Goal: Task Accomplishment & Management: Complete application form

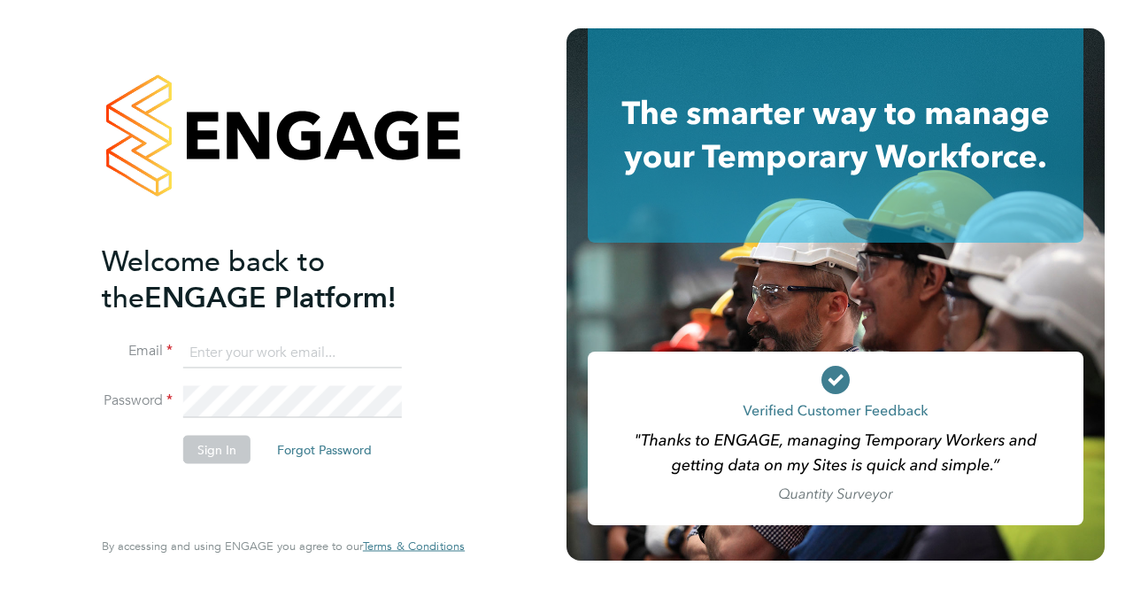
type input "cosmin.balan@bluearrow.co.uk"
click at [221, 443] on button "Sign In" at bounding box center [216, 449] width 67 height 28
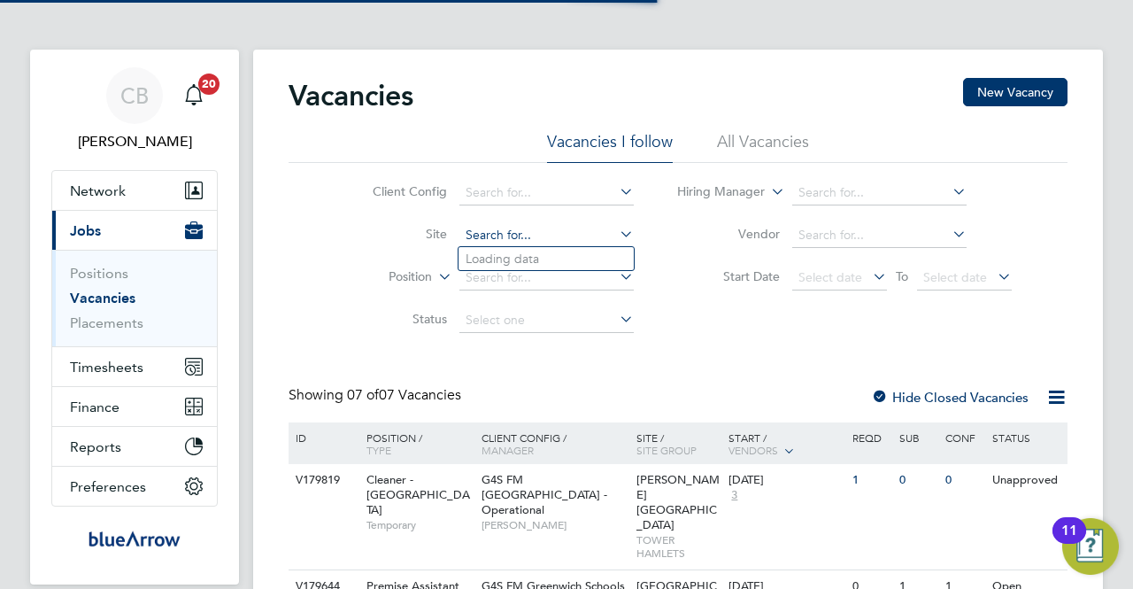
click at [505, 229] on input at bounding box center [546, 235] width 174 height 25
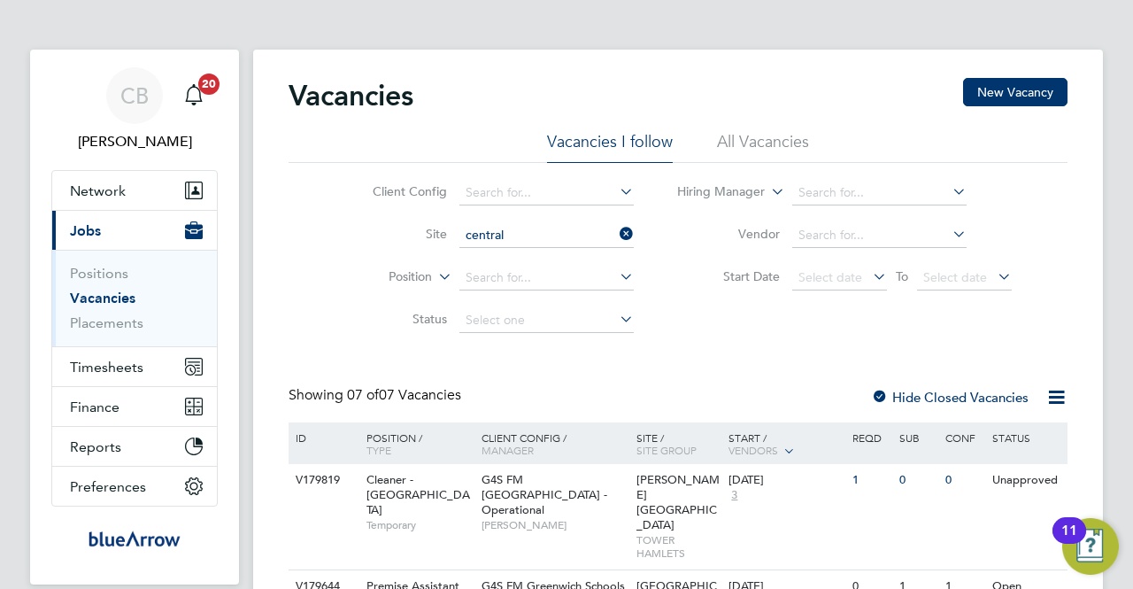
click at [547, 253] on li "Central Foundation Girl School" at bounding box center [568, 259] width 221 height 24
type input "Central Foundation Girl School"
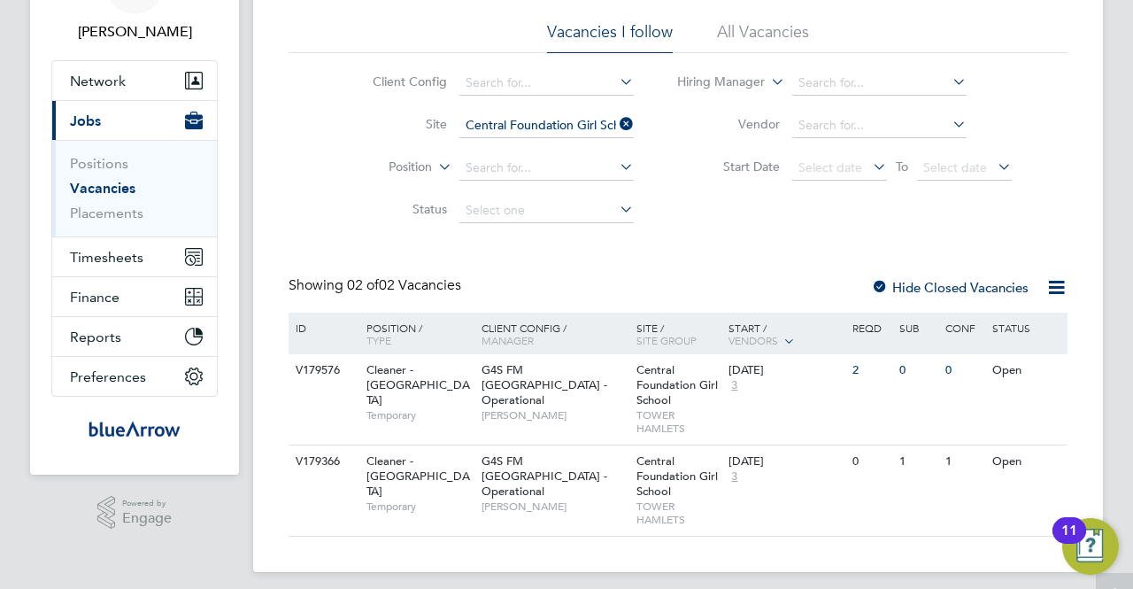
scroll to position [120, 0]
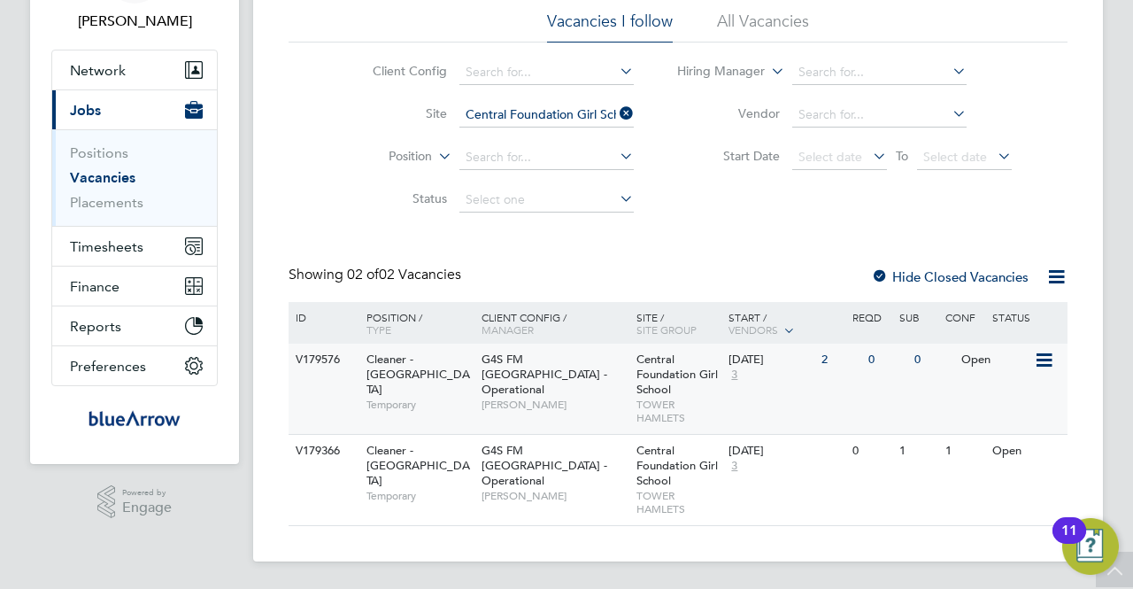
click at [524, 368] on span "G4S FM [GEOGRAPHIC_DATA] - Operational" at bounding box center [545, 373] width 126 height 45
click at [628, 472] on div "G4S FM Tower Hamlets - Operational Derek Aamponsah" at bounding box center [554, 473] width 155 height 76
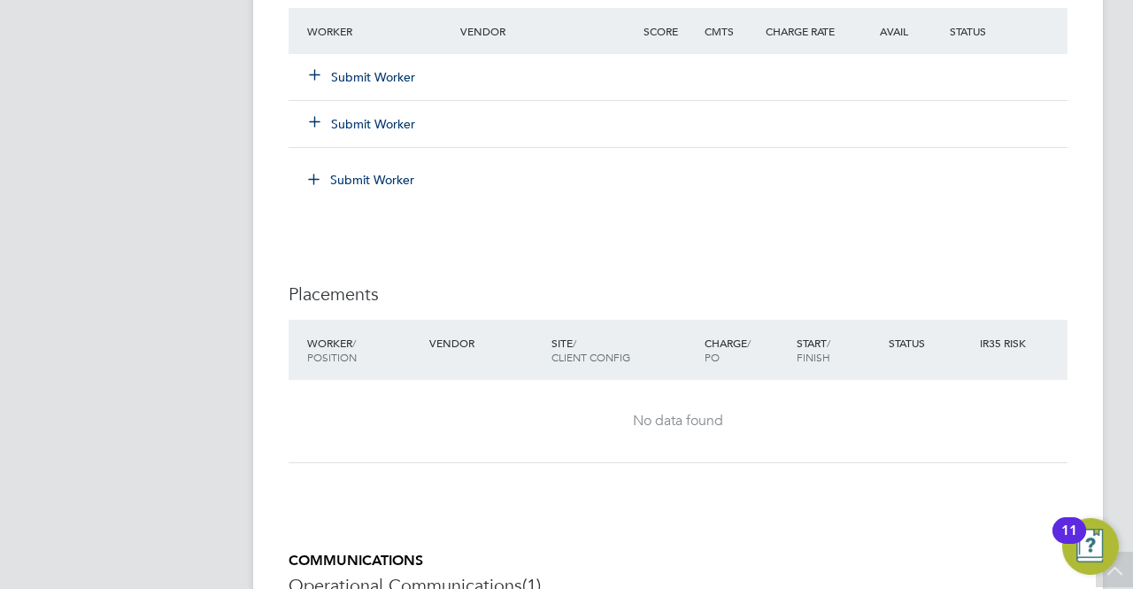
scroll to position [1859, 0]
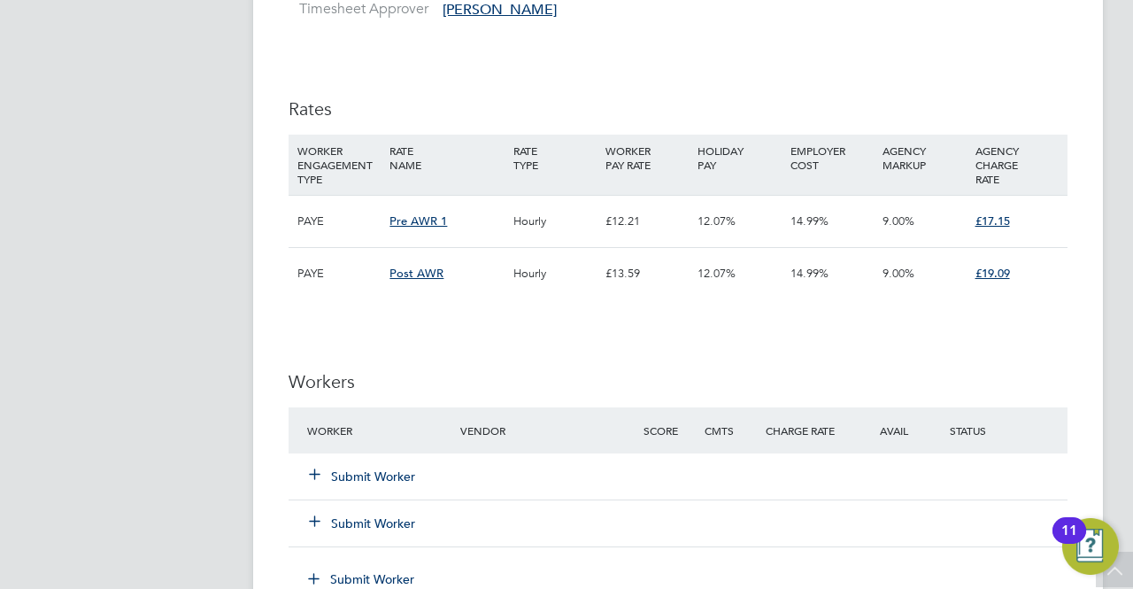
click at [313, 466] on icon at bounding box center [314, 472] width 13 height 13
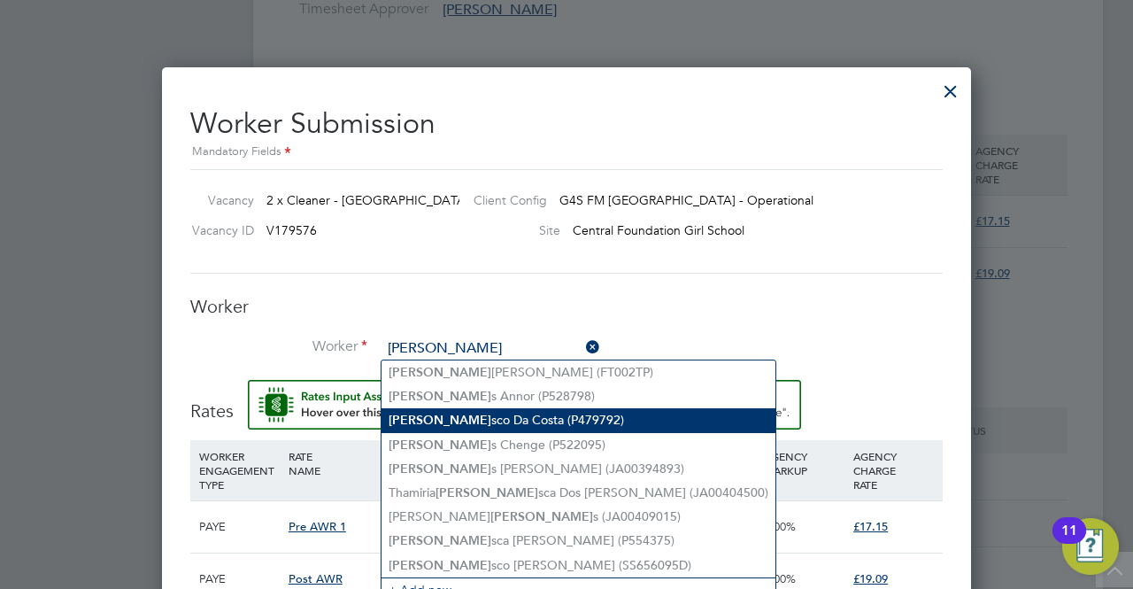
type input "[PERSON_NAME]"
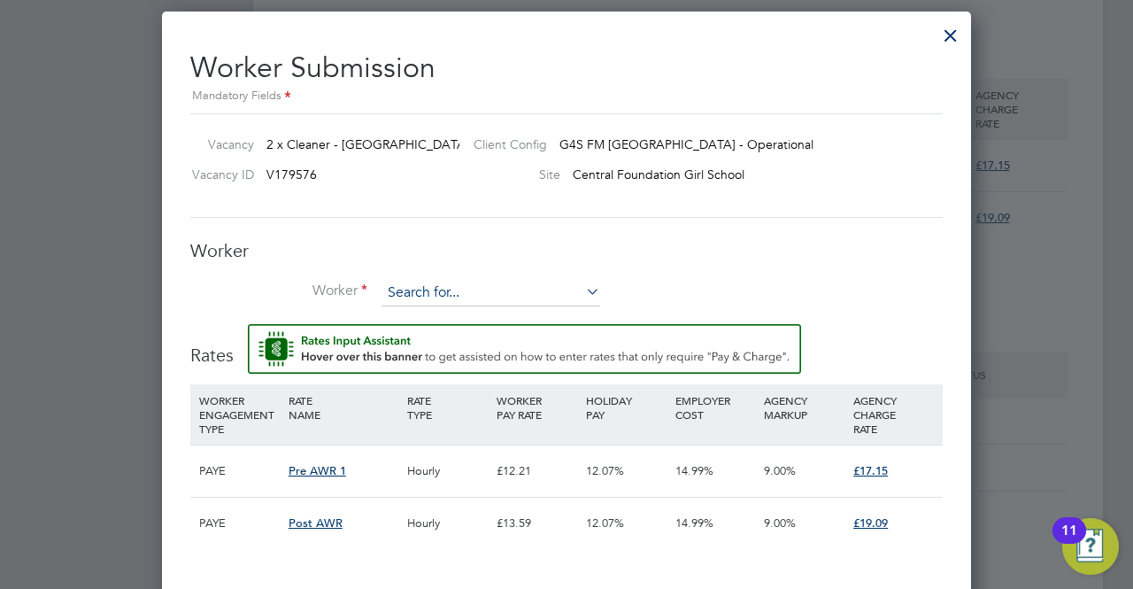
click at [465, 281] on input at bounding box center [490, 293] width 219 height 27
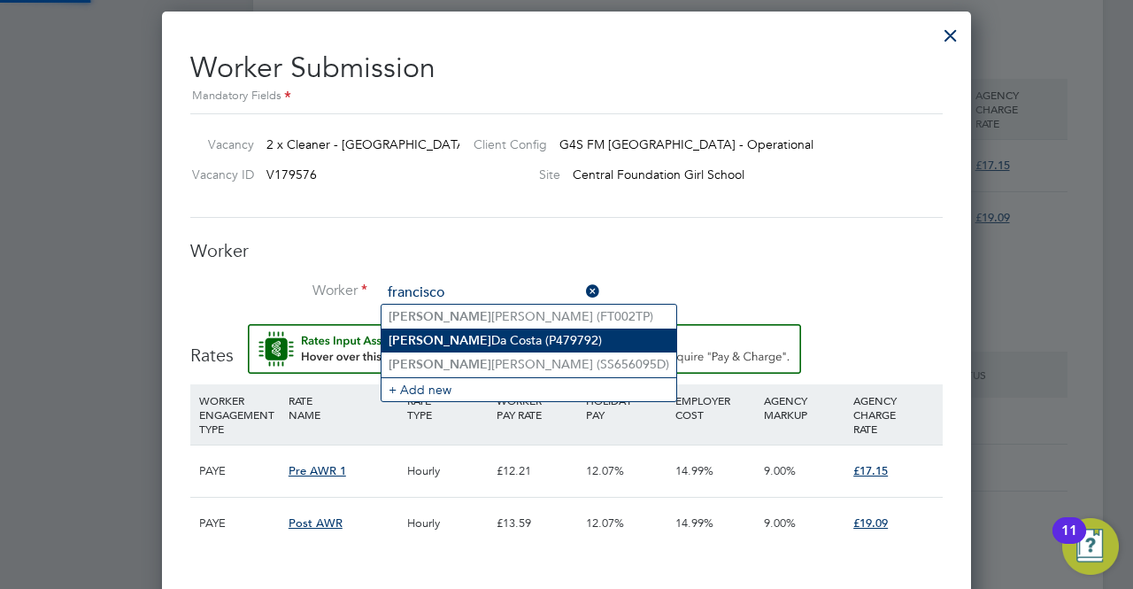
type input "francisco"
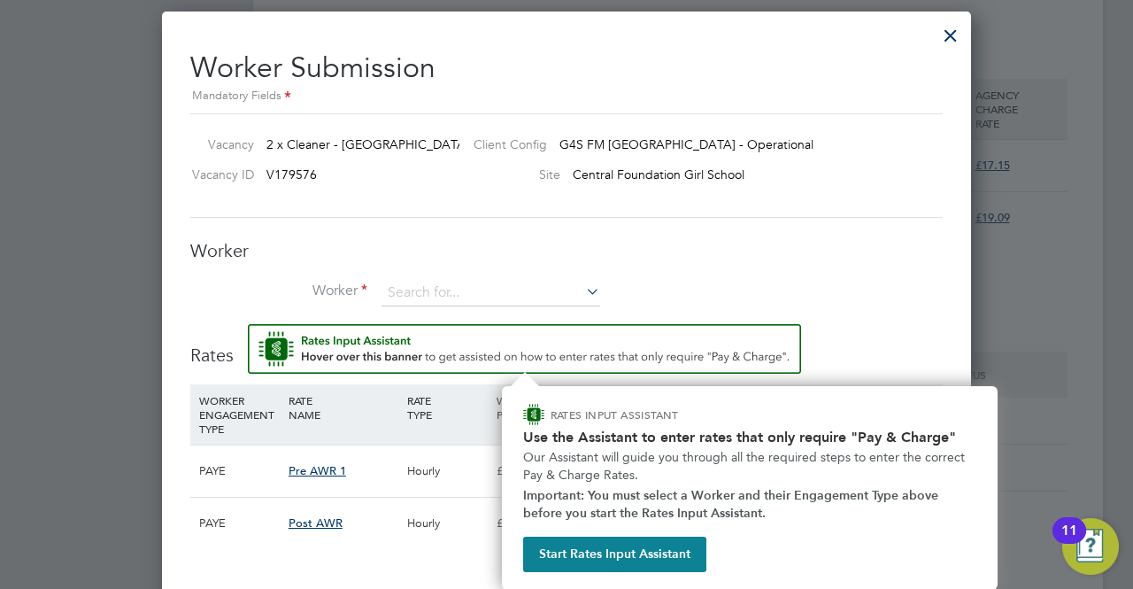
click at [520, 338] on img "Rate Assistant" at bounding box center [524, 349] width 553 height 50
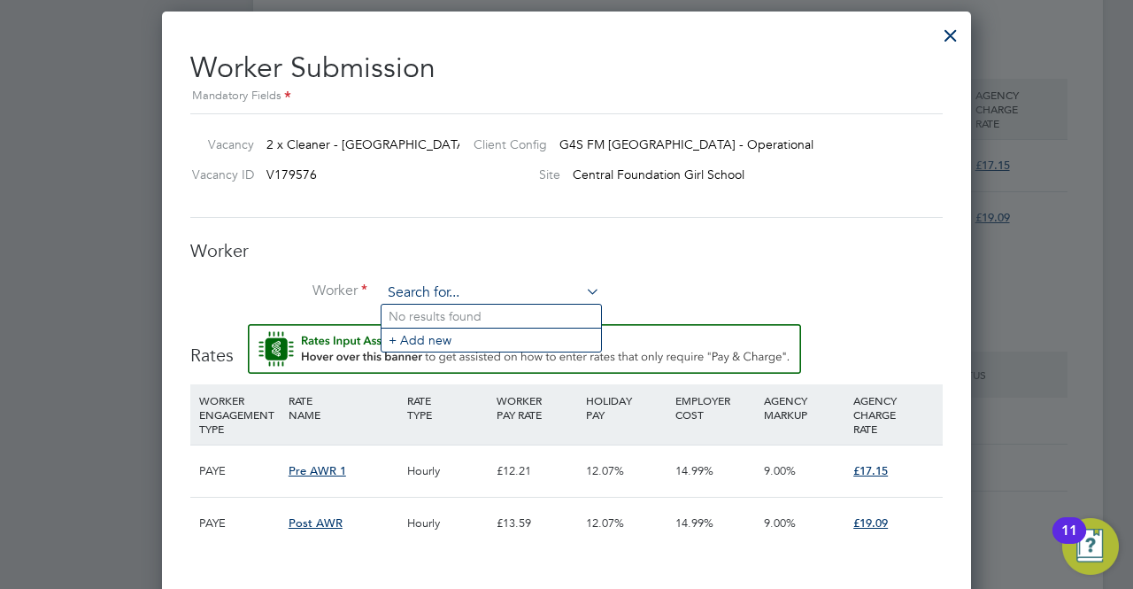
click at [467, 291] on input at bounding box center [490, 293] width 219 height 27
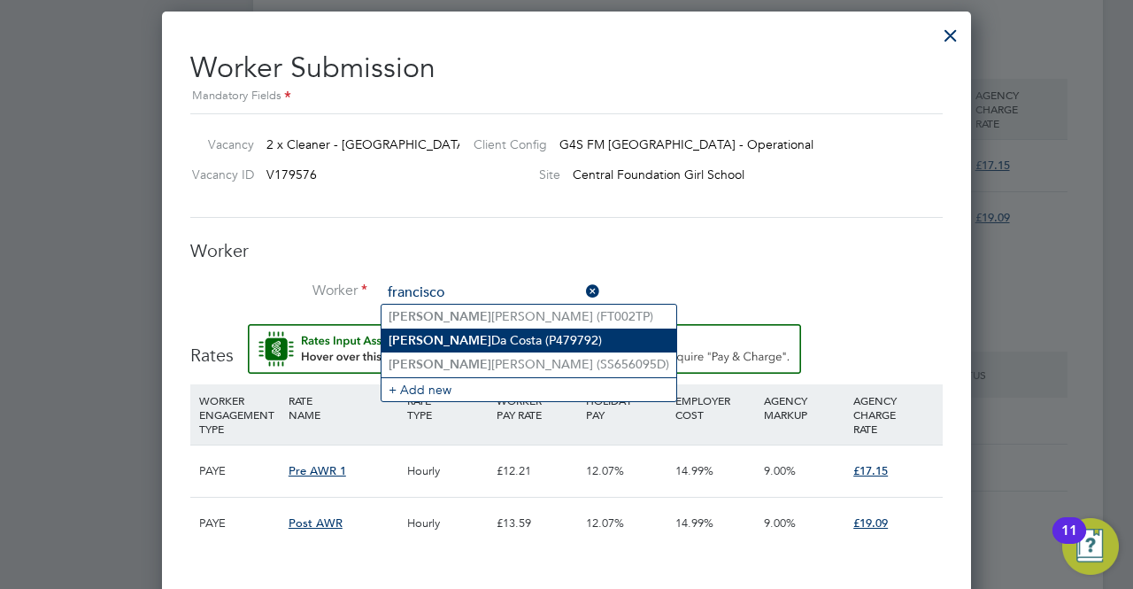
click at [479, 338] on li "[PERSON_NAME] (P479792)" at bounding box center [528, 340] width 295 height 24
type input "[PERSON_NAME] (P479792)"
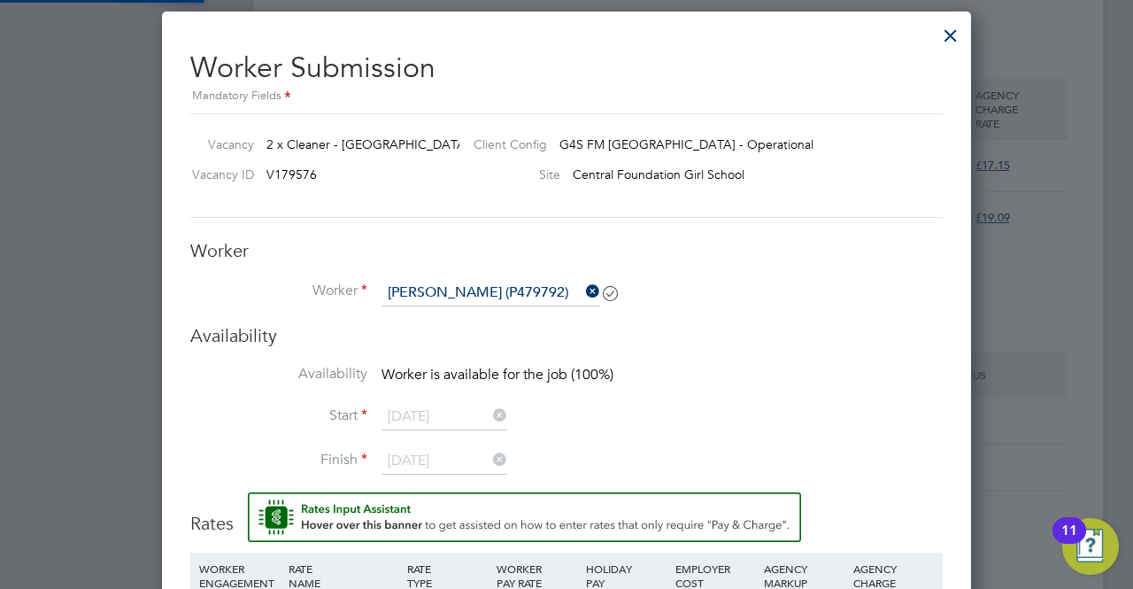
scroll to position [1622, 809]
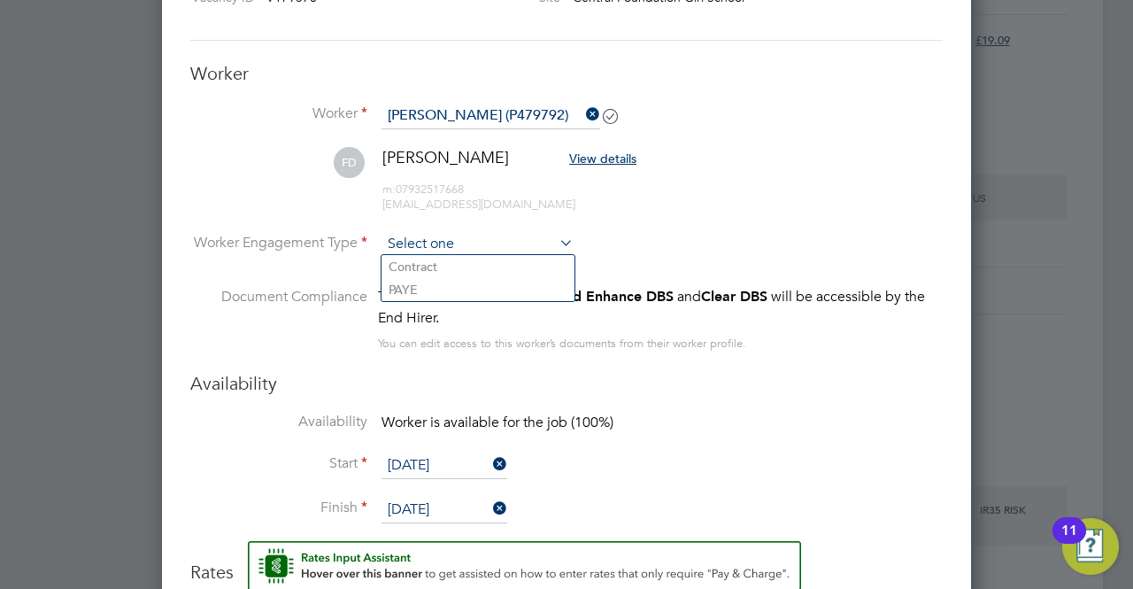
click at [542, 241] on input at bounding box center [477, 244] width 192 height 27
click at [443, 281] on li "PAYE" at bounding box center [477, 289] width 193 height 23
type input "PAYE"
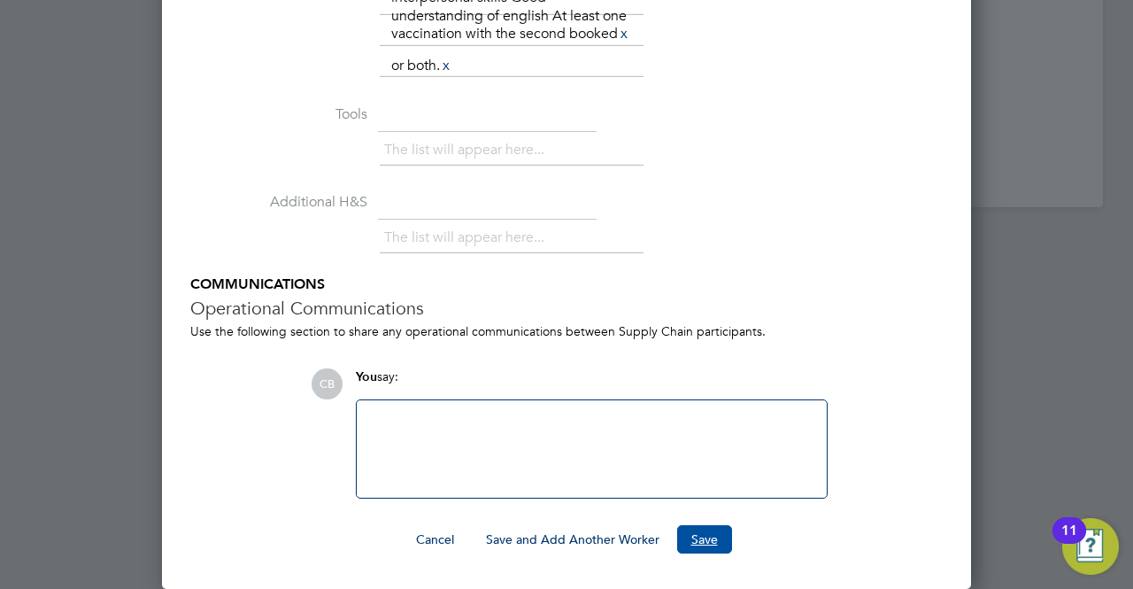
click at [692, 541] on button "Save" at bounding box center [704, 539] width 55 height 28
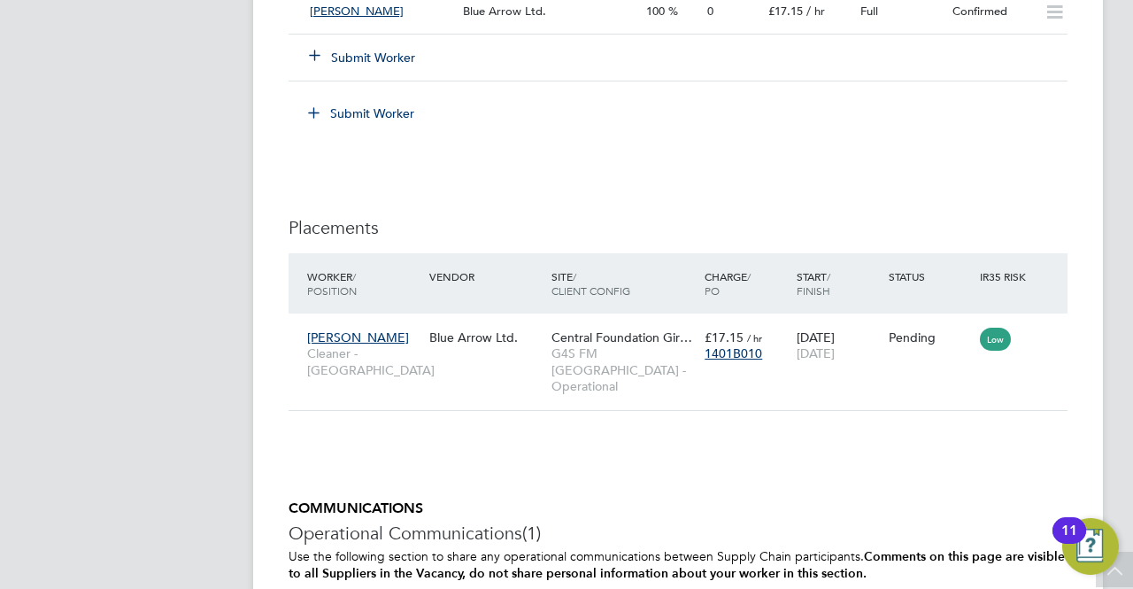
click at [308, 54] on icon at bounding box center [314, 54] width 13 height 13
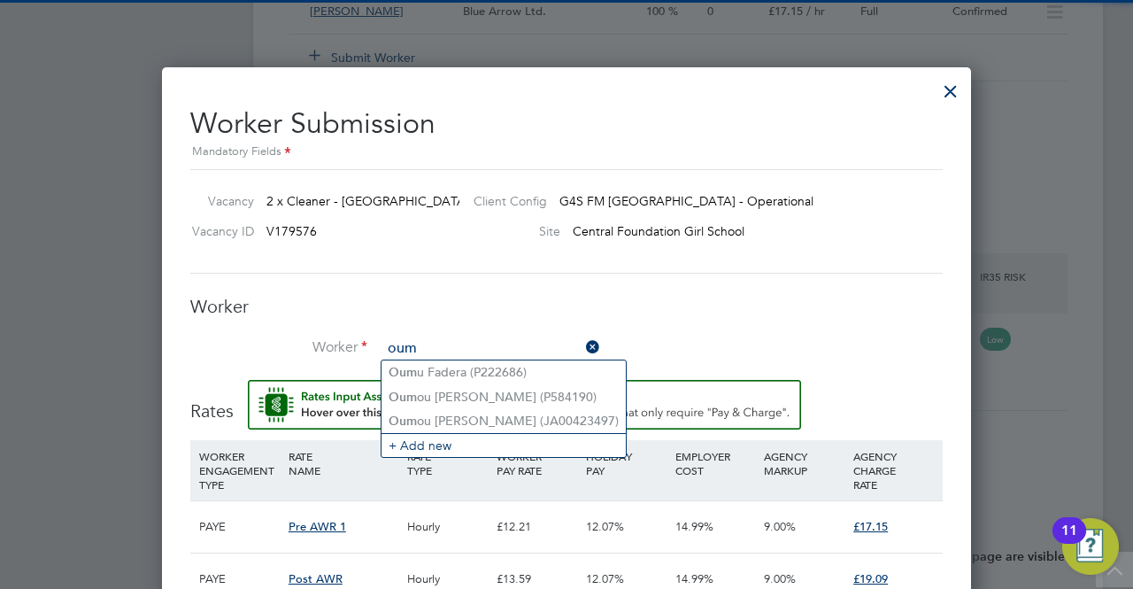
type input "oum"
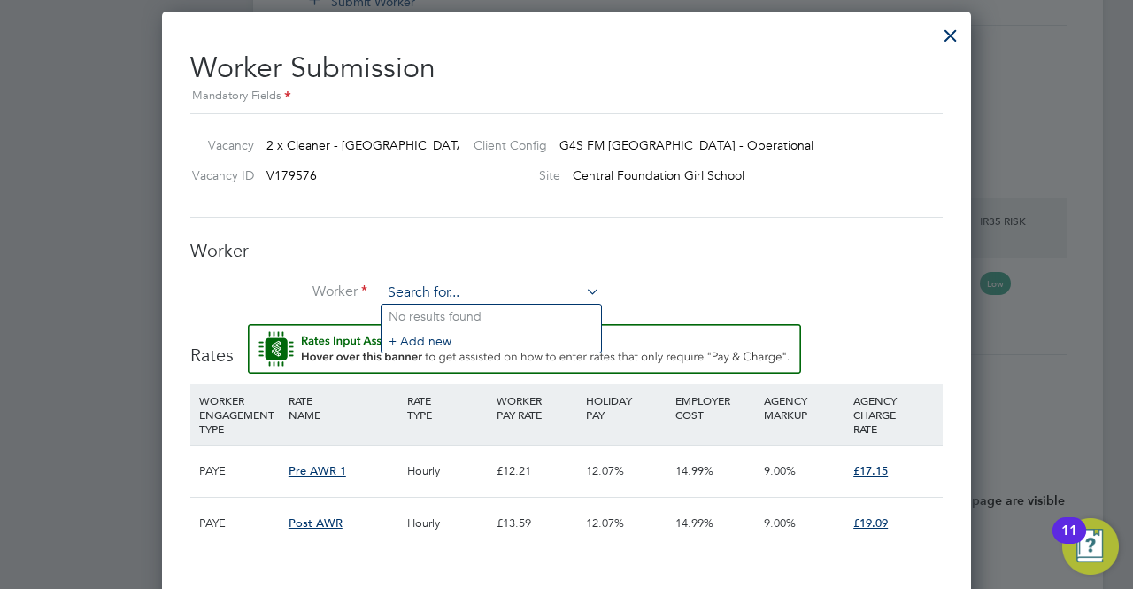
click at [430, 280] on input at bounding box center [490, 293] width 219 height 27
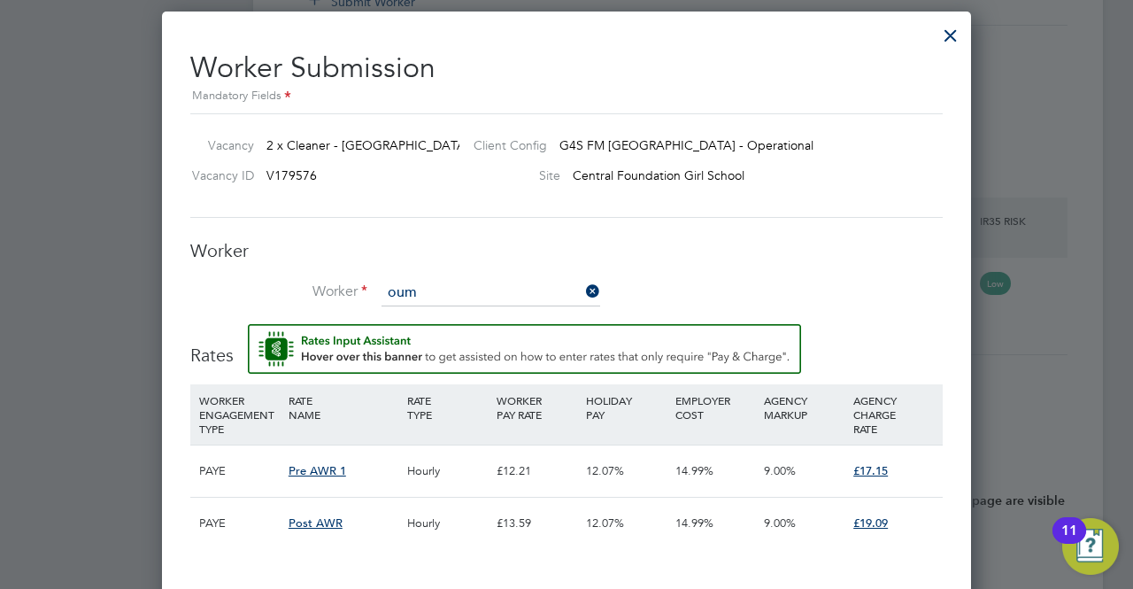
click at [460, 357] on li "Oum ou [PERSON_NAME] (JA00423497)" at bounding box center [503, 365] width 244 height 24
type input "[PERSON_NAME] (JA00423497)"
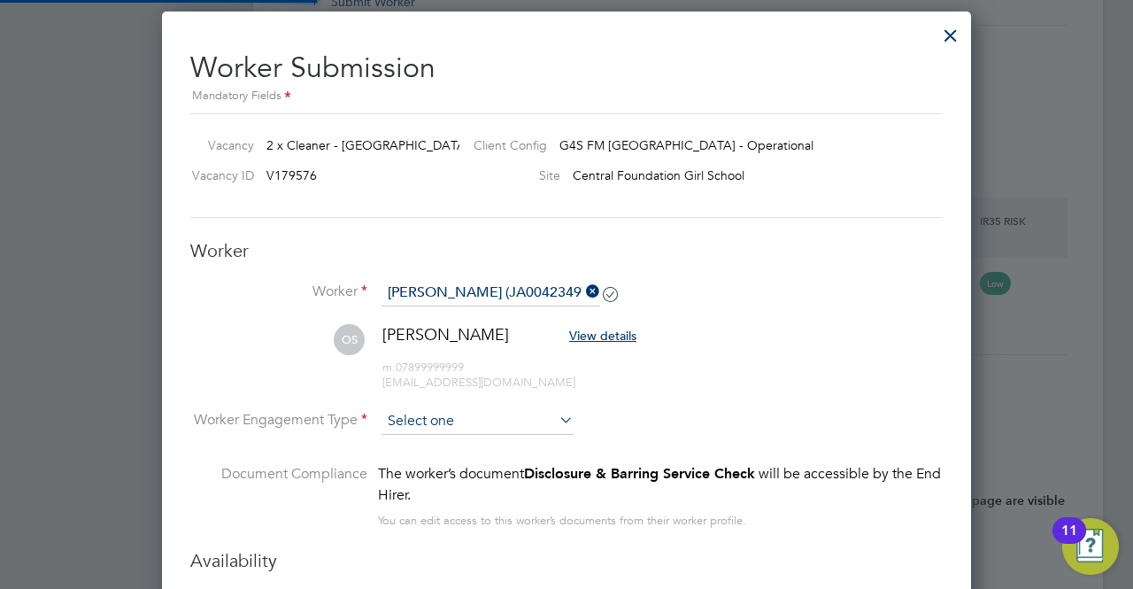
click at [466, 412] on input at bounding box center [477, 421] width 192 height 27
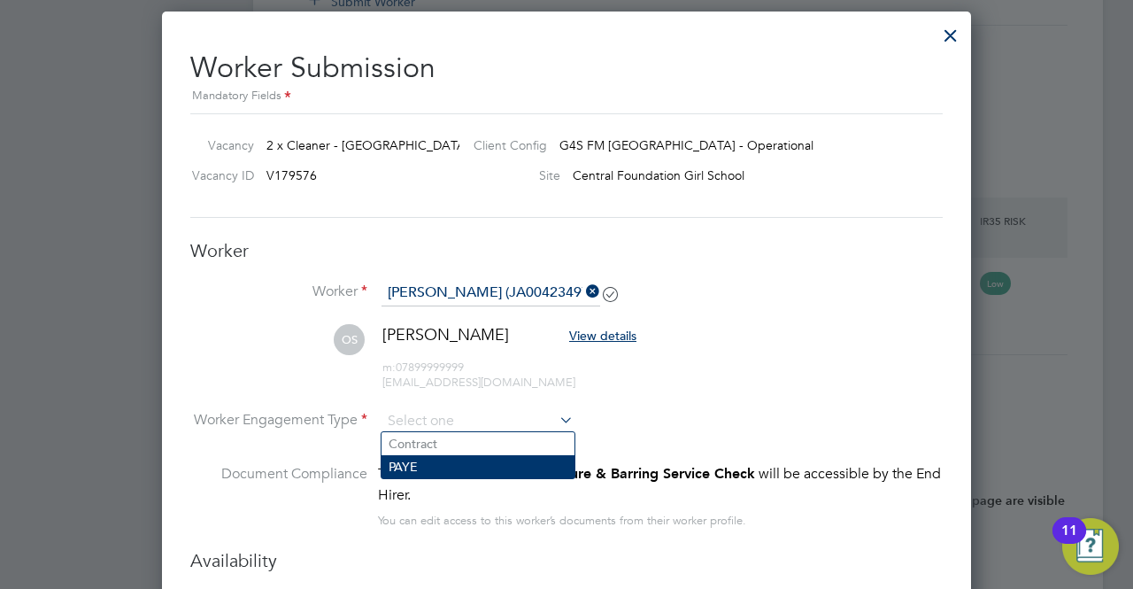
click at [443, 463] on li "PAYE" at bounding box center [477, 466] width 193 height 23
type input "PAYE"
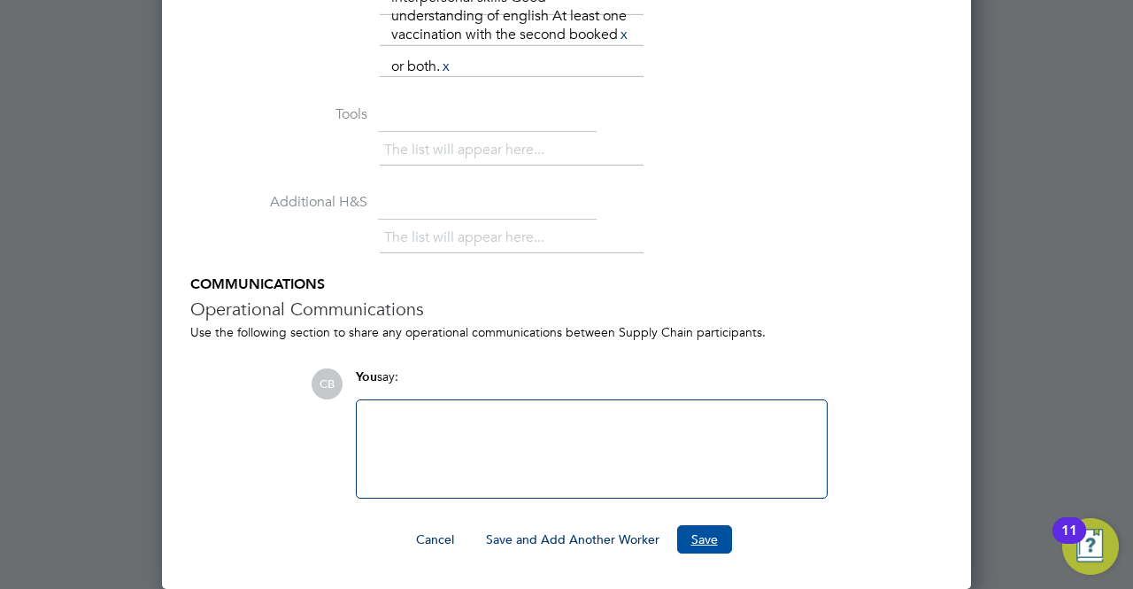
click at [710, 544] on button "Save" at bounding box center [704, 539] width 55 height 28
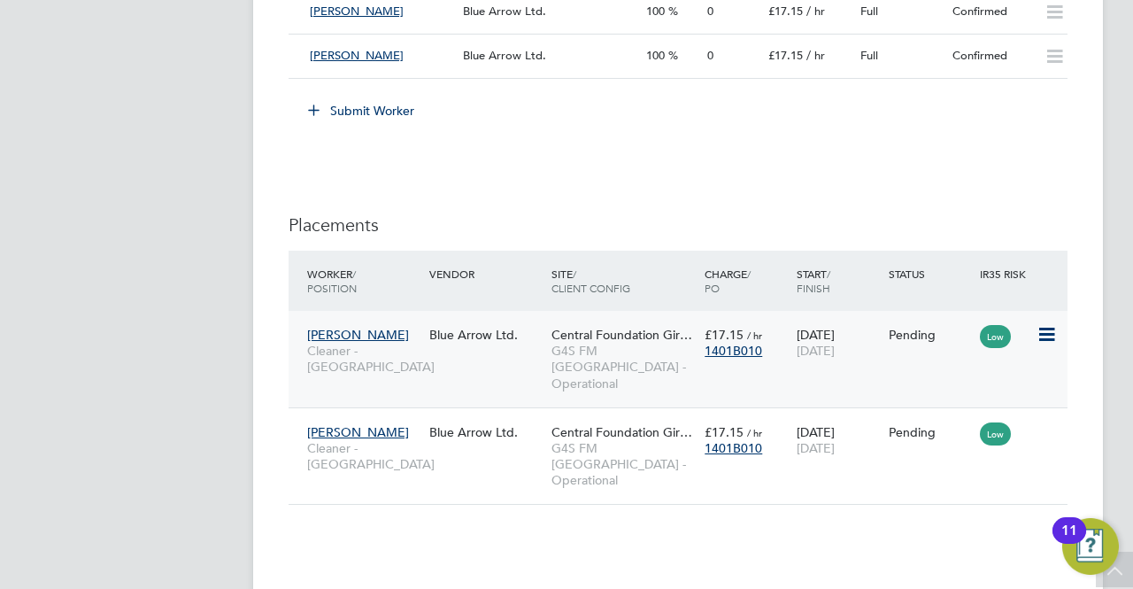
click at [1040, 335] on icon at bounding box center [1045, 334] width 18 height 21
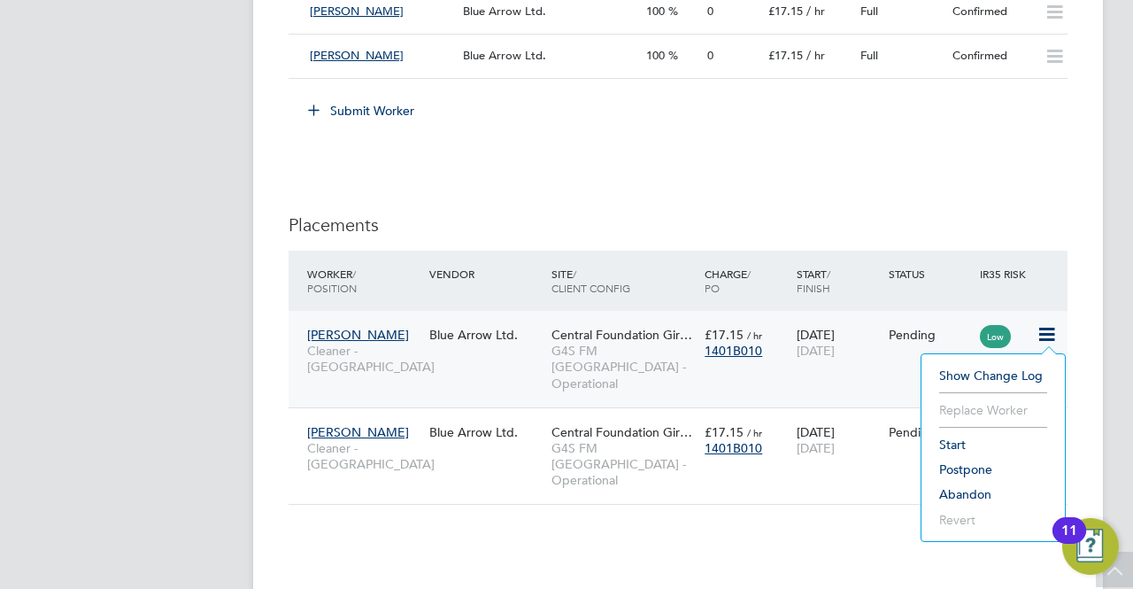
click at [965, 438] on li "Start" at bounding box center [993, 444] width 126 height 25
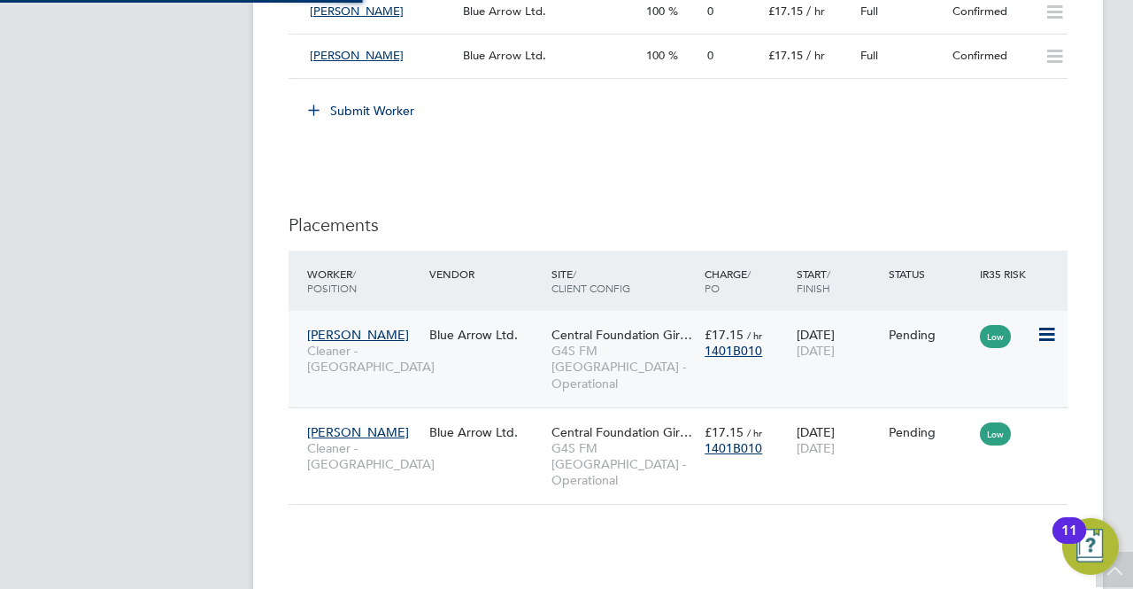
type input "[PERSON_NAME]"
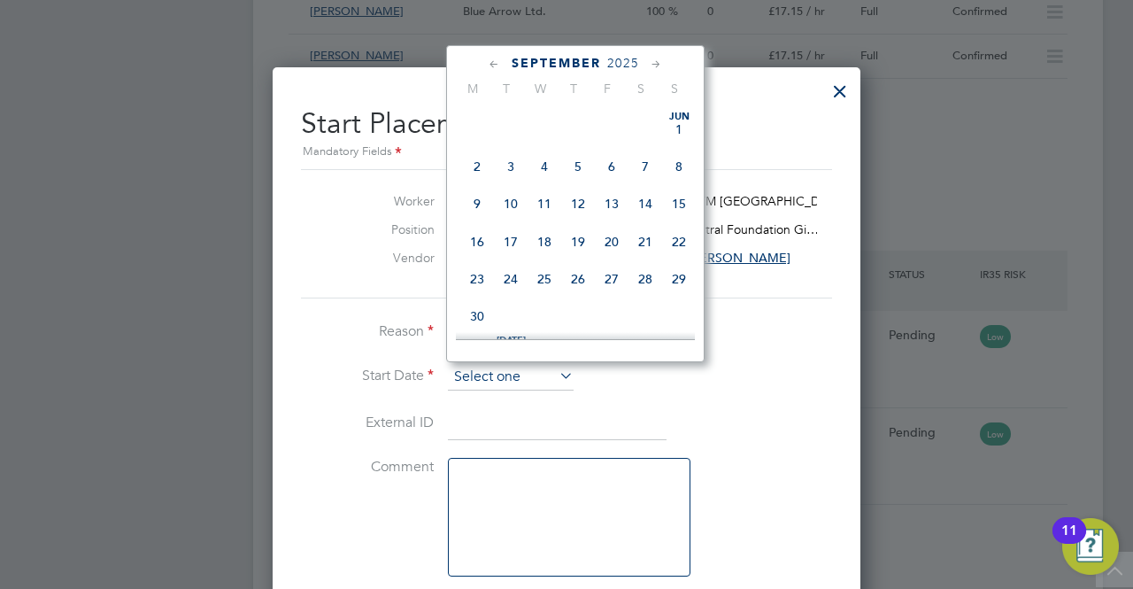
click at [482, 378] on input at bounding box center [511, 377] width 126 height 27
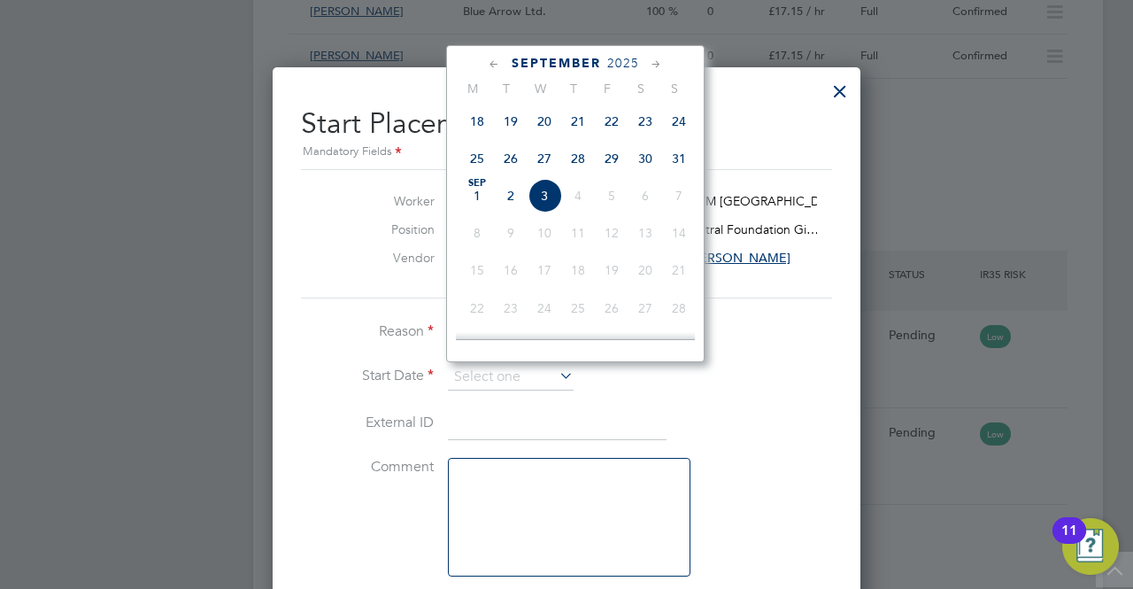
click at [471, 199] on span "[DATE]" at bounding box center [477, 196] width 34 height 34
type input "[DATE]"
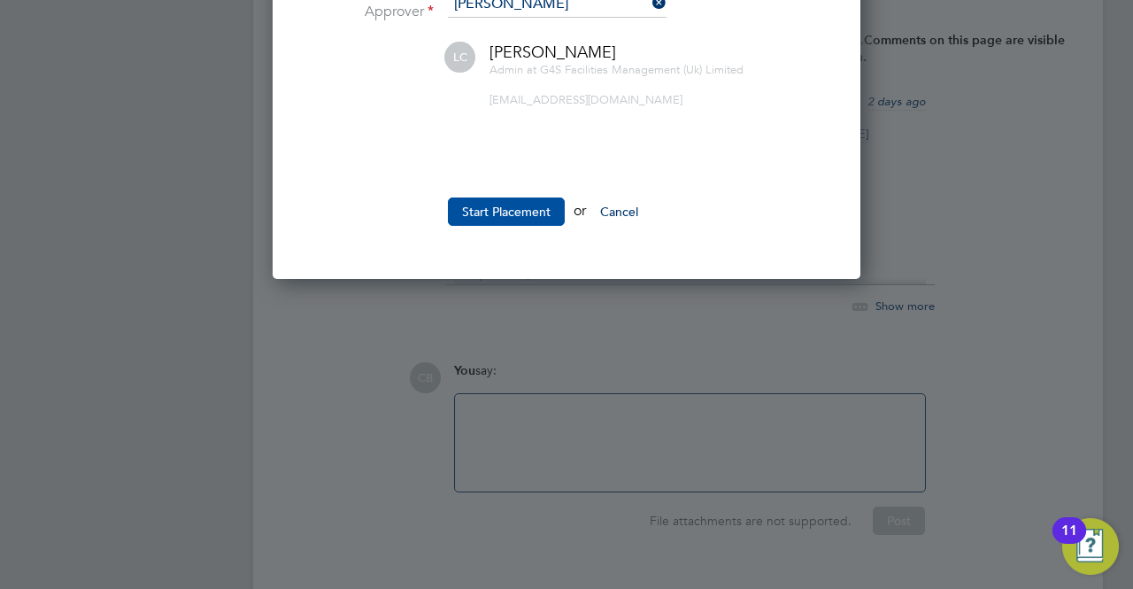
click at [510, 207] on button "Start Placement" at bounding box center [506, 211] width 117 height 28
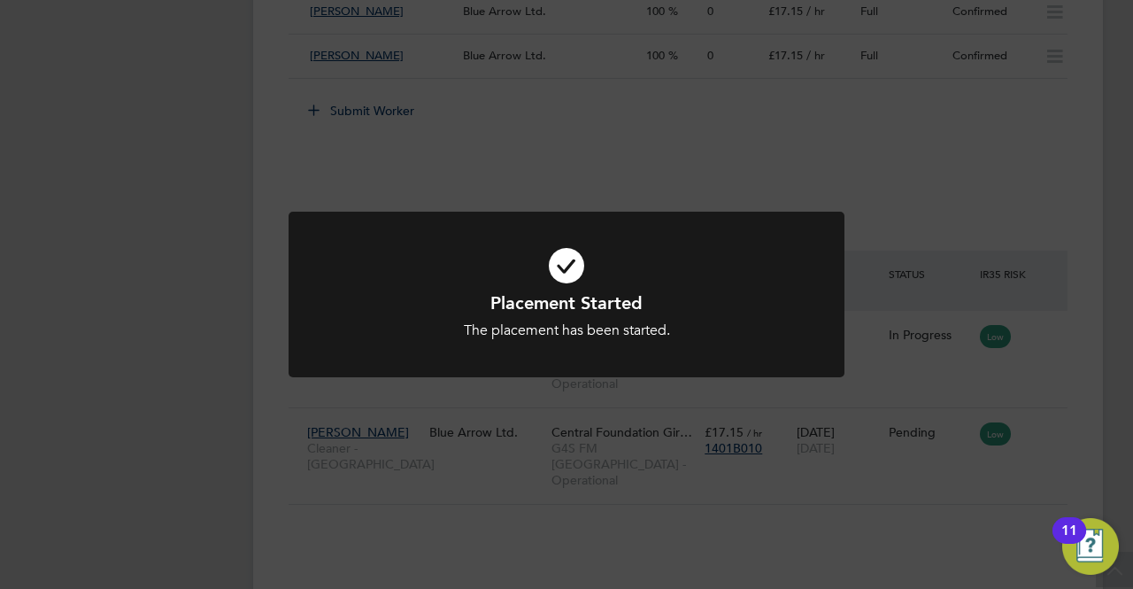
click at [866, 451] on div "Placement Started The placement has been started. Cancel Okay" at bounding box center [566, 294] width 1133 height 589
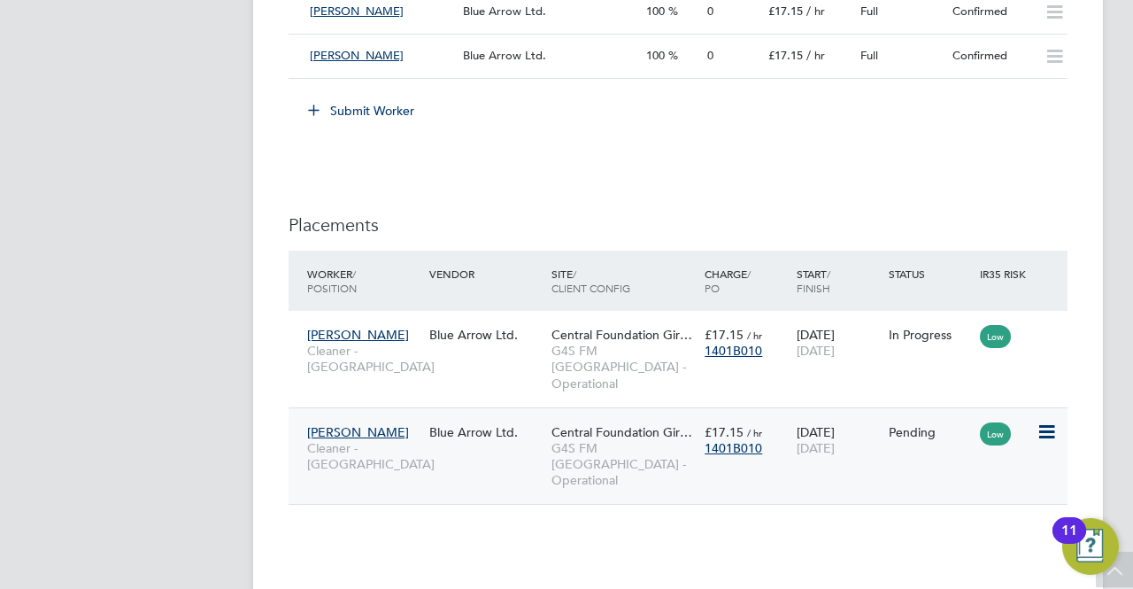
click at [1039, 421] on icon at bounding box center [1045, 431] width 18 height 21
click at [961, 526] on li "Start" at bounding box center [993, 524] width 126 height 25
type input "[PERSON_NAME]"
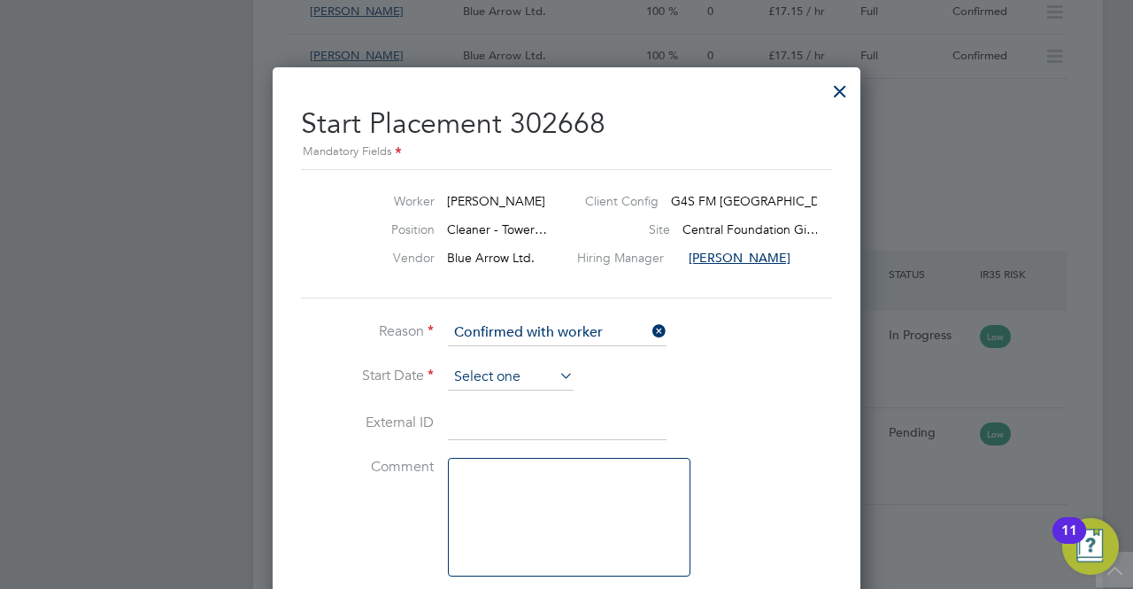
click at [482, 373] on input at bounding box center [511, 377] width 126 height 27
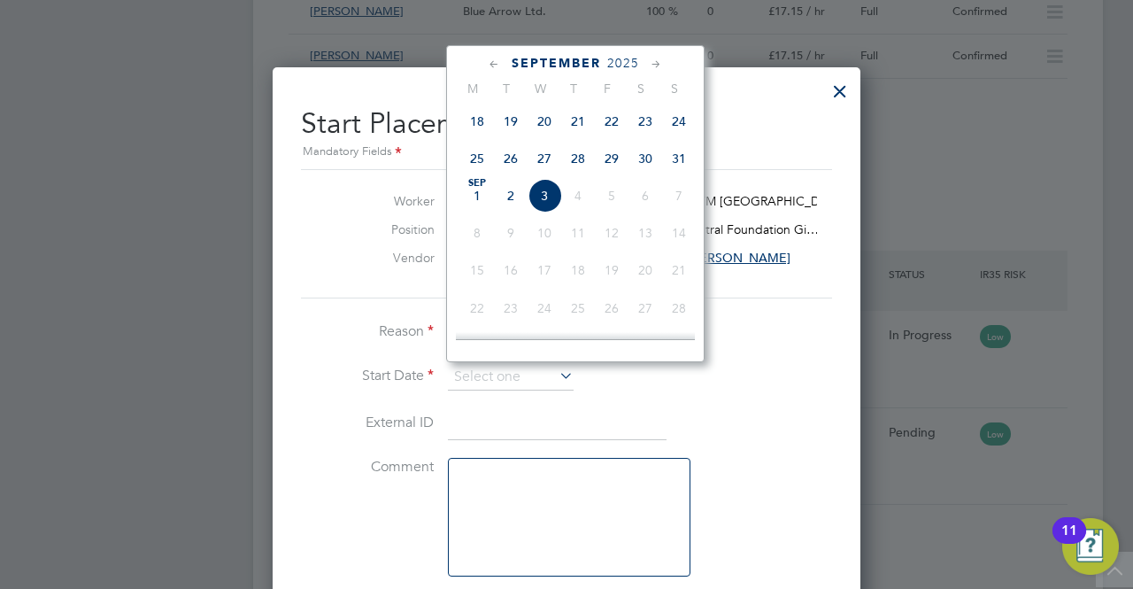
click at [482, 203] on span "[DATE]" at bounding box center [477, 196] width 34 height 34
type input "[DATE]"
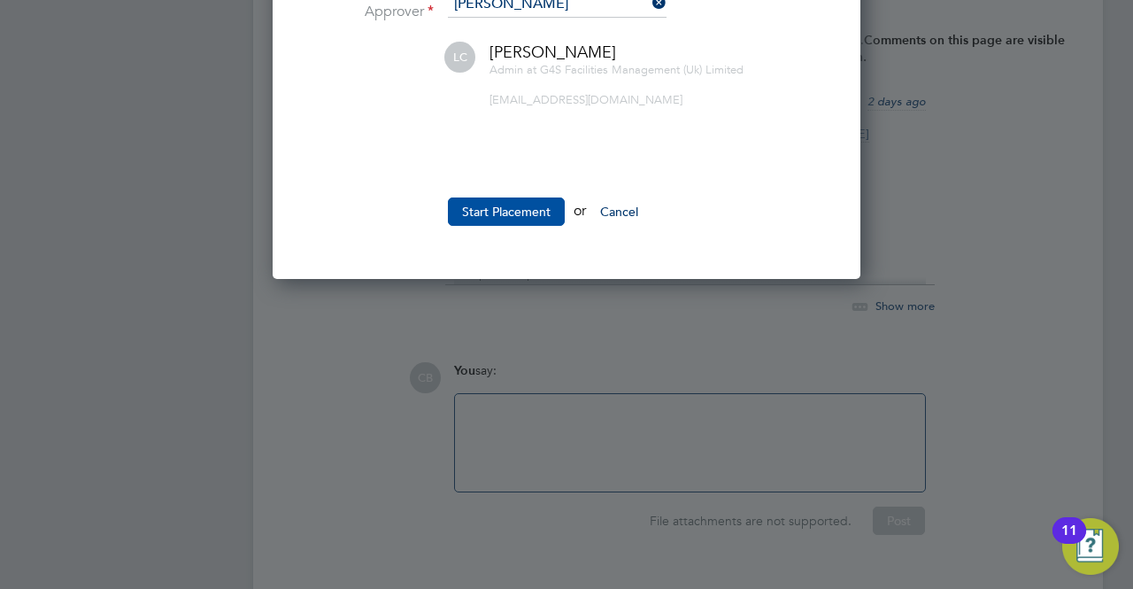
click at [484, 204] on button "Start Placement" at bounding box center [506, 211] width 117 height 28
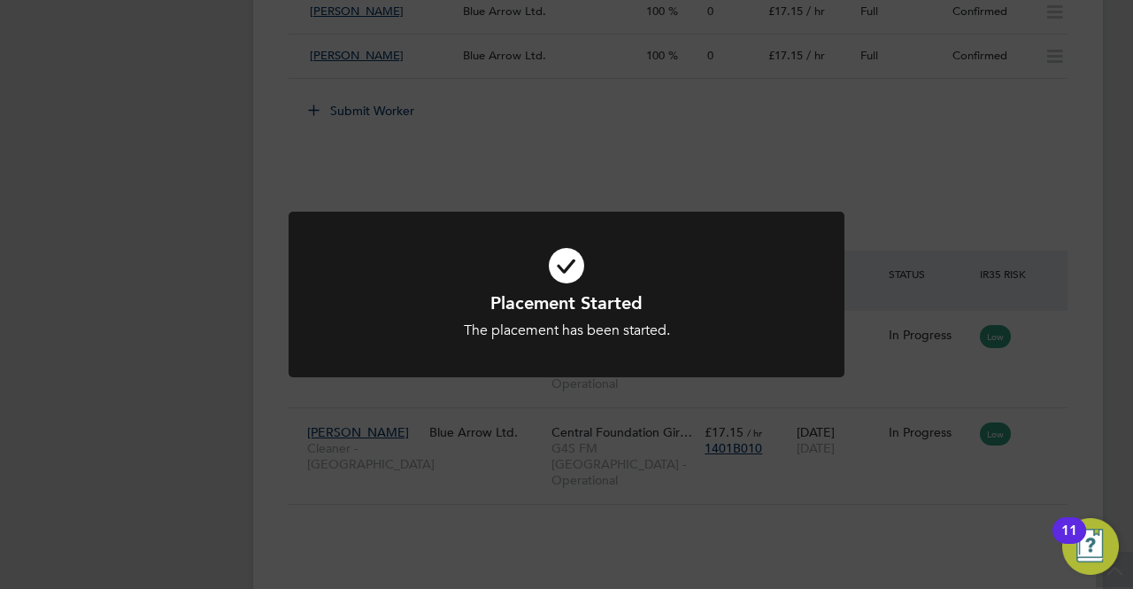
click at [874, 134] on div "Placement Started The placement has been started. Cancel Okay" at bounding box center [566, 294] width 1133 height 589
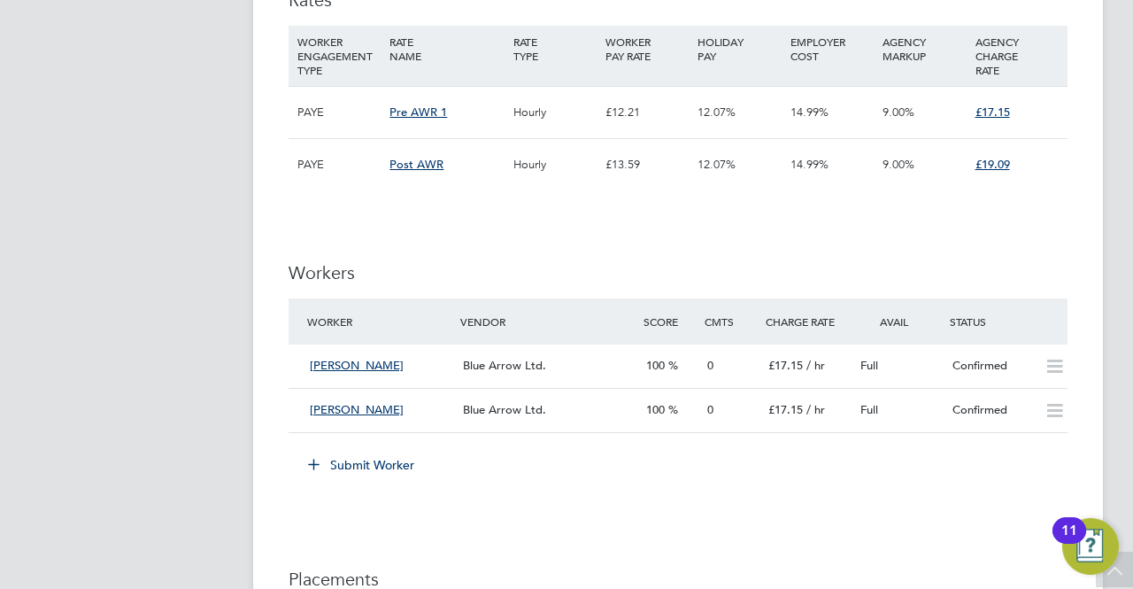
click at [307, 459] on icon at bounding box center [313, 463] width 13 height 13
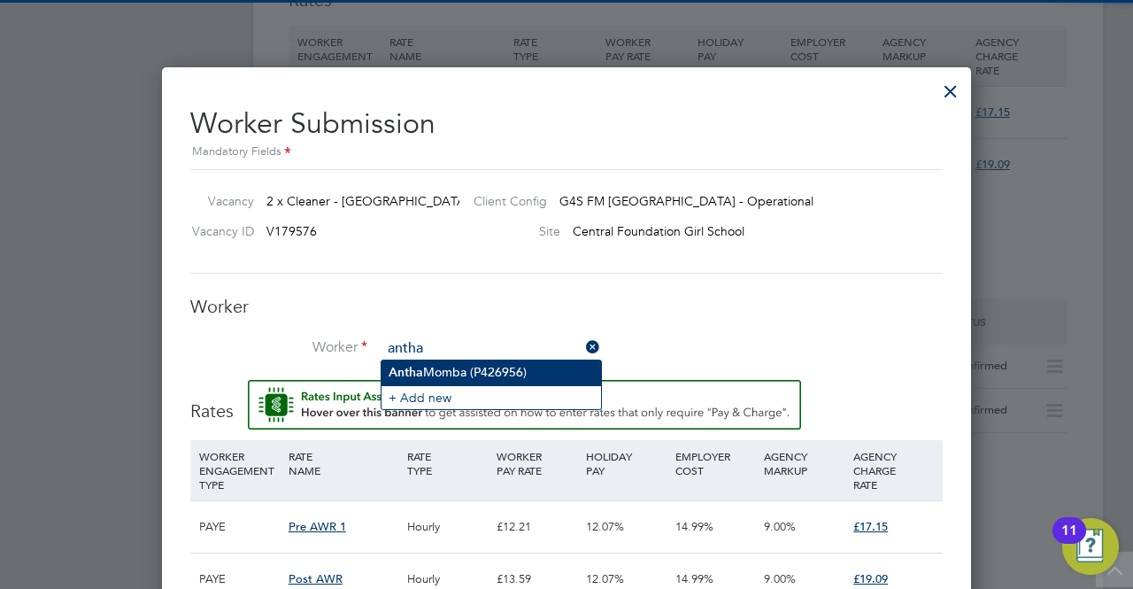
click at [446, 367] on li "[PERSON_NAME] (P426956)" at bounding box center [491, 372] width 220 height 24
type input "[PERSON_NAME] (P426956)"
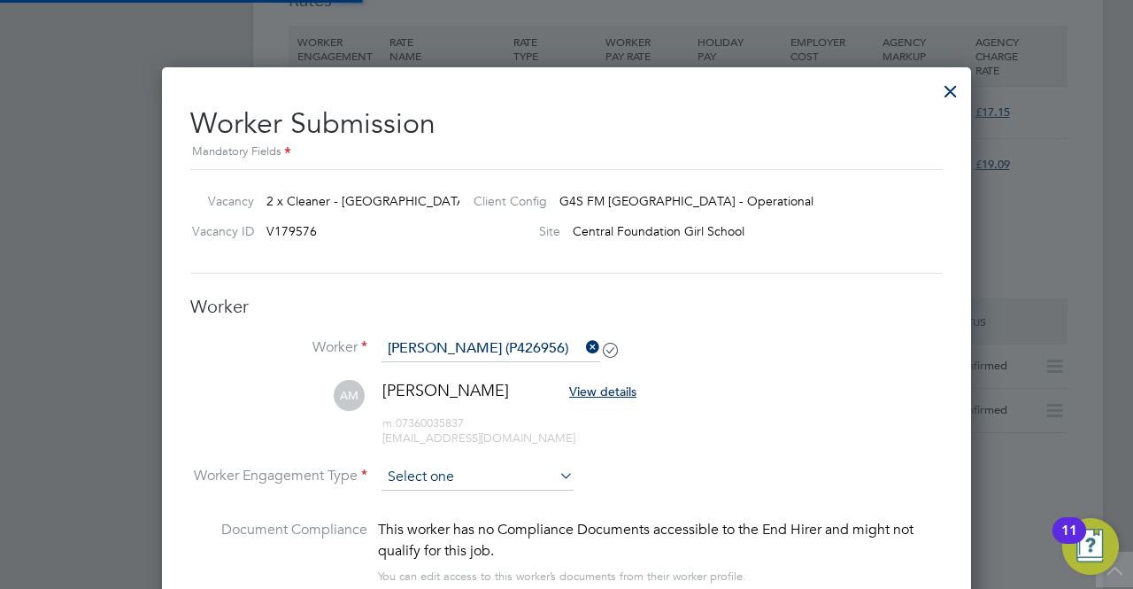
click at [547, 468] on input at bounding box center [477, 477] width 192 height 27
click at [476, 516] on li "PAYE" at bounding box center [477, 522] width 193 height 23
type input "PAYE"
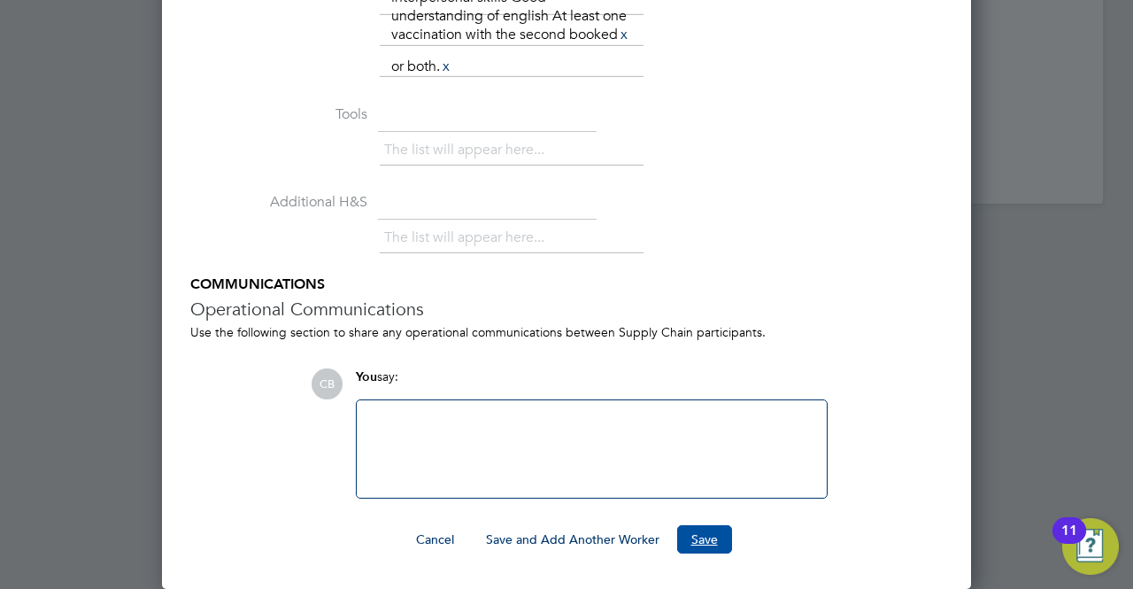
click at [701, 534] on button "Save" at bounding box center [704, 539] width 55 height 28
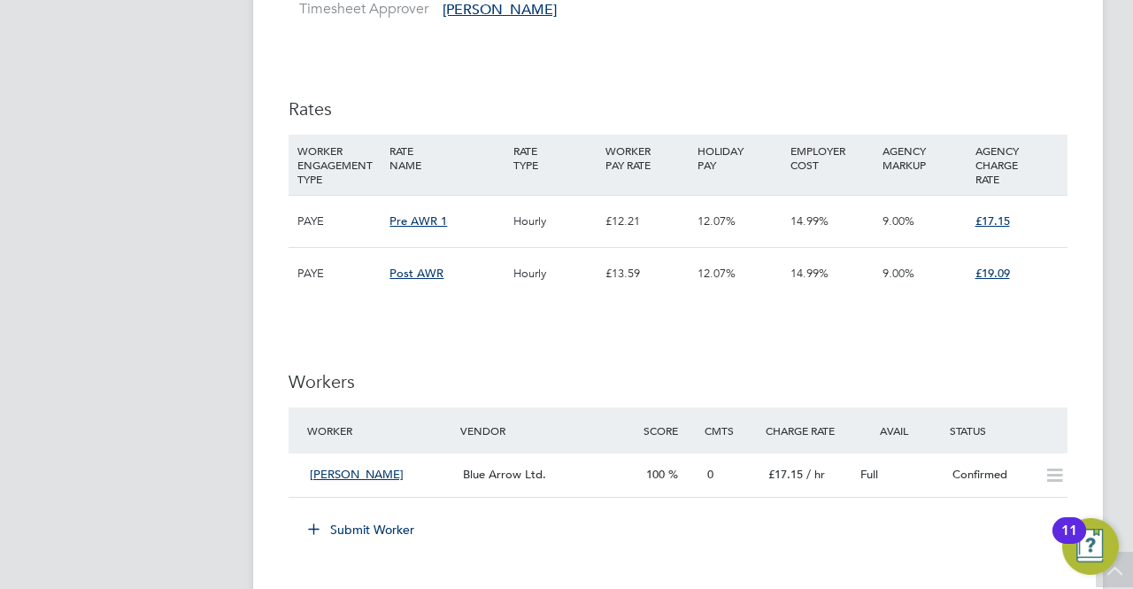
scroll to position [1062, 0]
